Goal: Transaction & Acquisition: Register for event/course

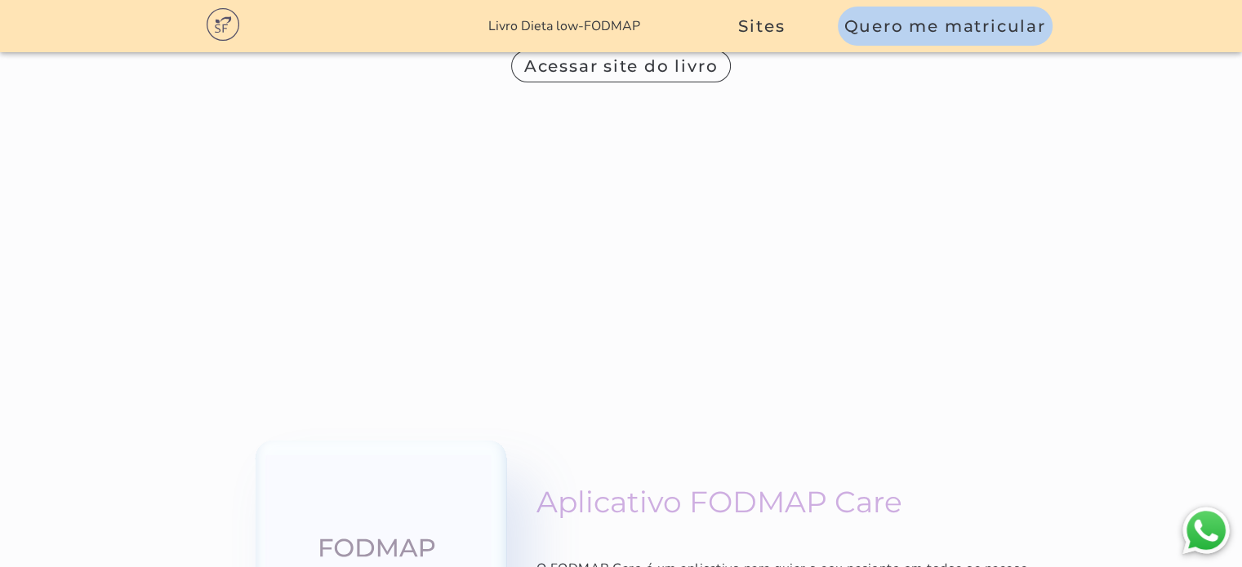
scroll to position [11169, 0]
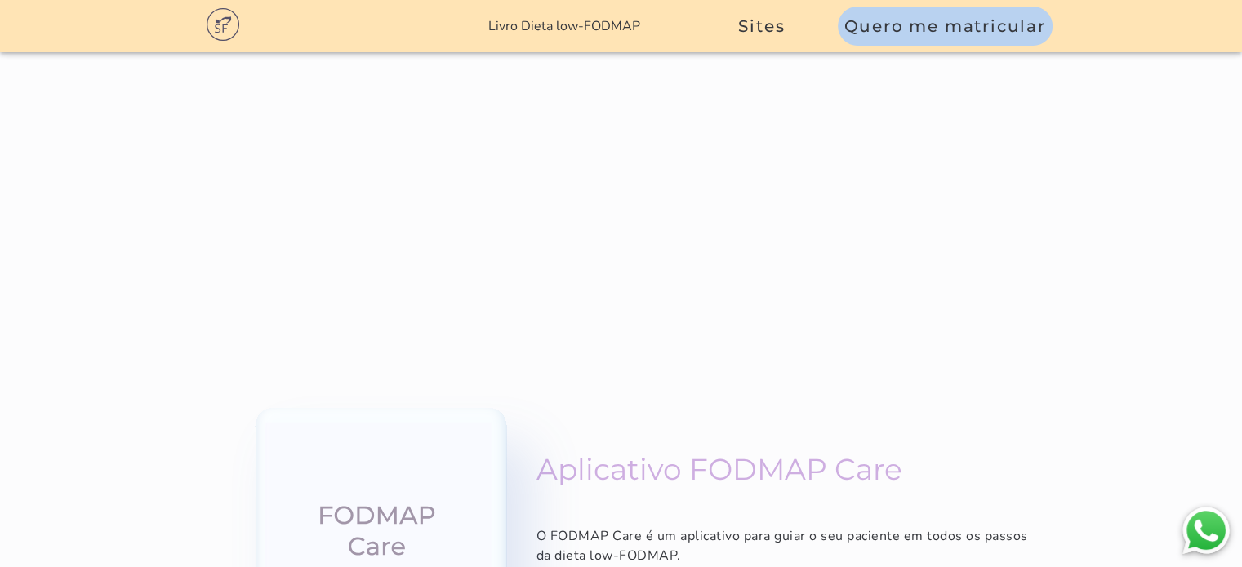
drag, startPoint x: 178, startPoint y: 220, endPoint x: 404, endPoint y: 439, distance: 314.7
click at [0, 0] on slot "Formação dieta low-FODMAP Eleve sua carreira e torne-se um especialista em dist…" at bounding box center [0, 0] width 0 height 0
click at [1006, 32] on span "Quero me matricular" at bounding box center [945, 26] width 202 height 20
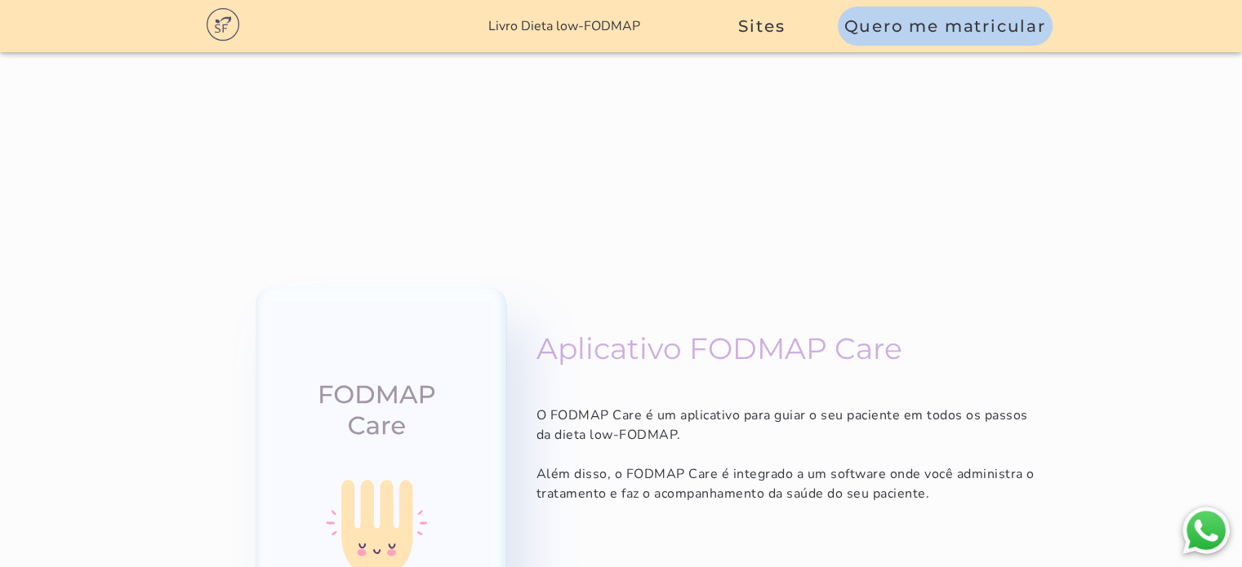
scroll to position [11766, 0]
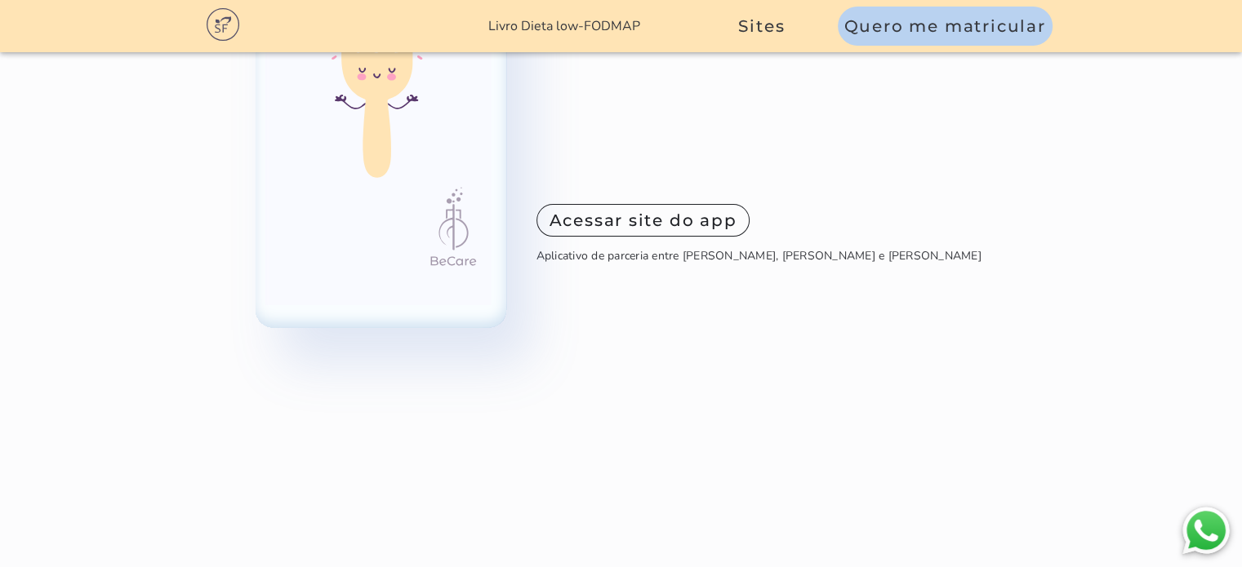
drag, startPoint x: 705, startPoint y: 248, endPoint x: 172, endPoint y: 137, distance: 544.6
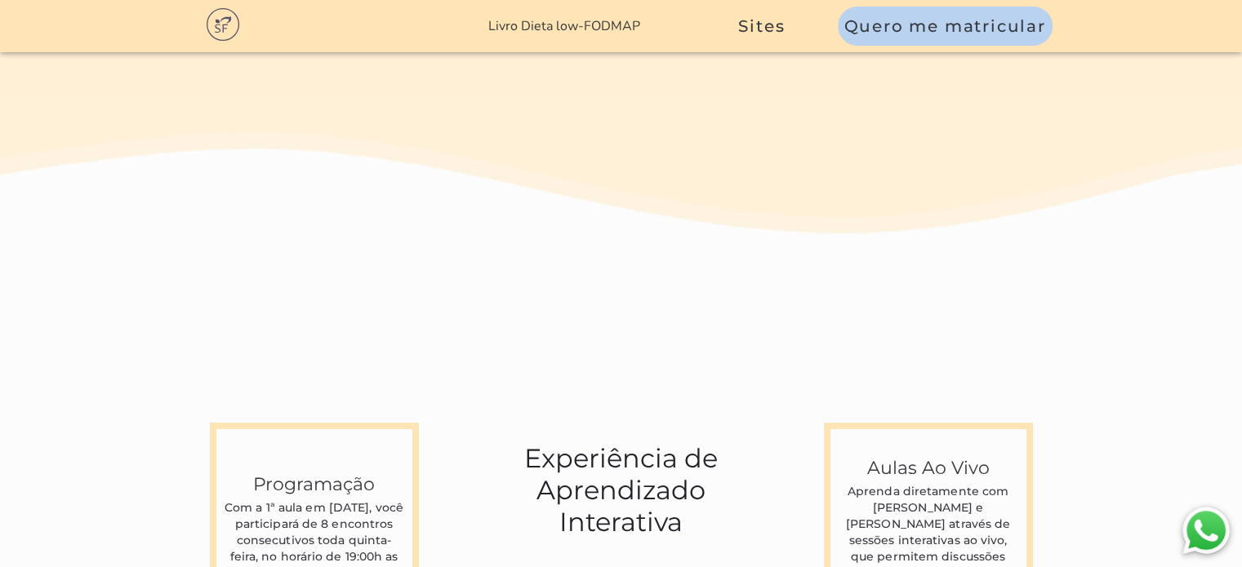
scroll to position [4124, 0]
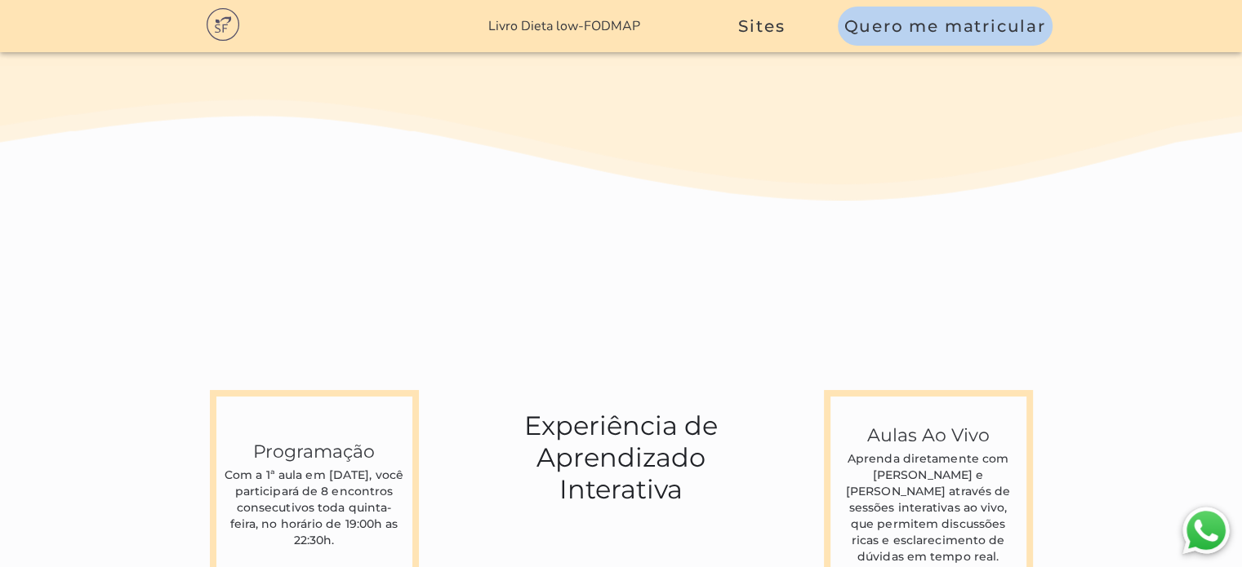
drag, startPoint x: 714, startPoint y: 460, endPoint x: 1022, endPoint y: 453, distance: 308.7
